Goal: Navigation & Orientation: Find specific page/section

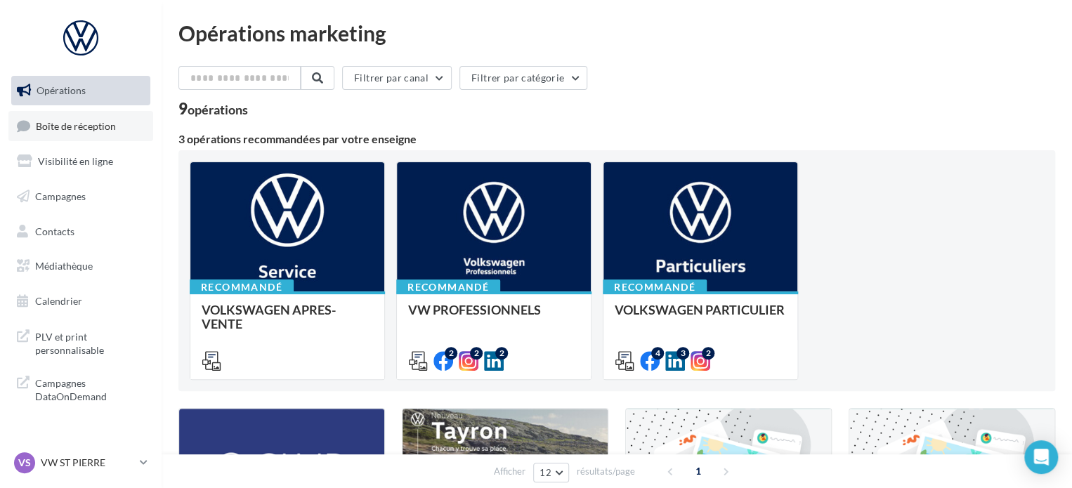
click at [76, 129] on span "Boîte de réception" at bounding box center [76, 125] width 80 height 12
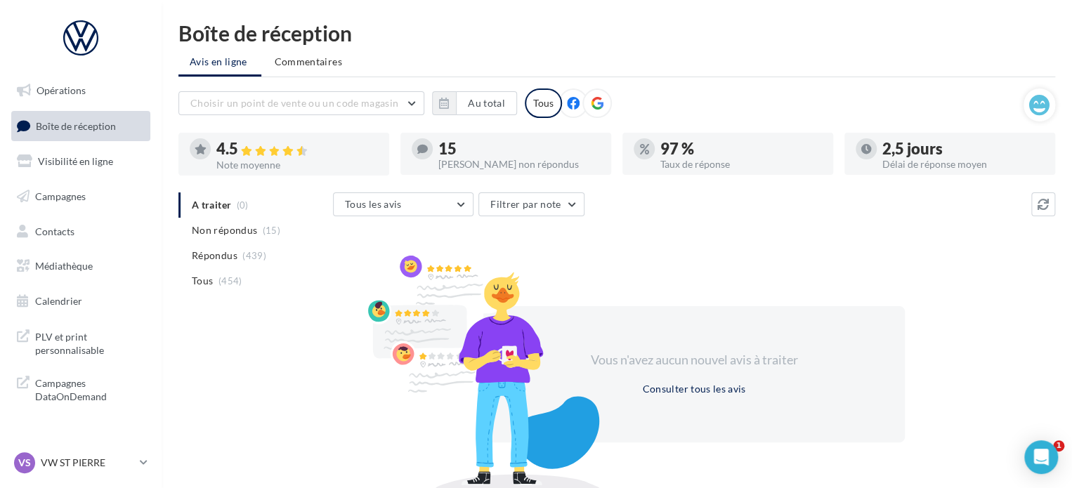
click at [134, 462] on p "VW ST PIERRE" at bounding box center [87, 463] width 93 height 14
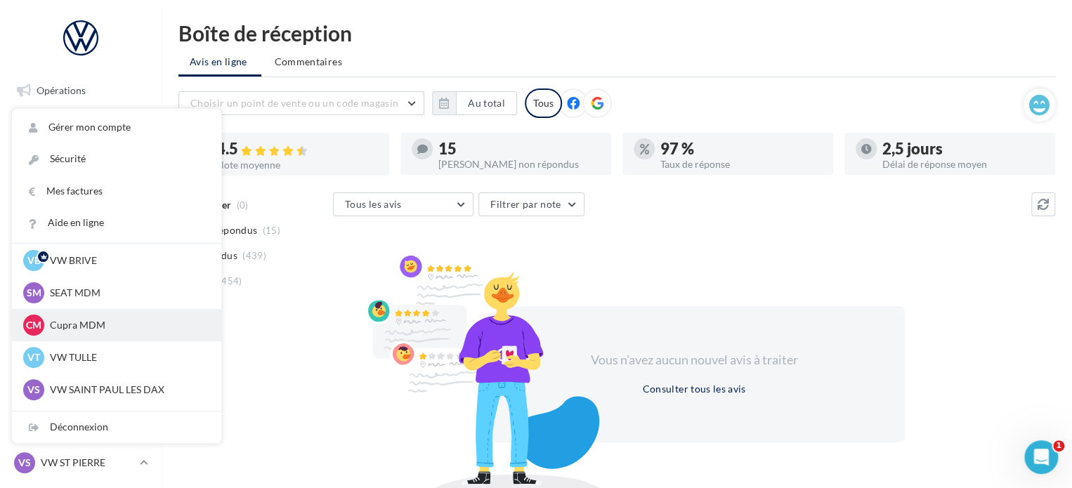
scroll to position [70, 0]
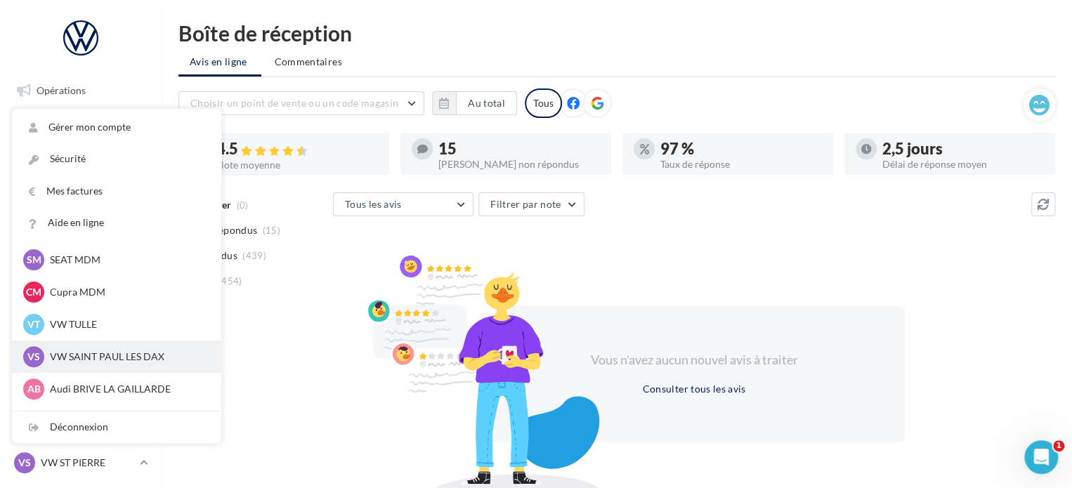
click at [125, 356] on p "VW SAINT PAUL LES DAX" at bounding box center [127, 357] width 155 height 14
